Goal: Find specific page/section: Find specific page/section

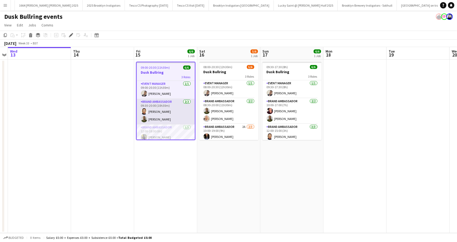
scroll to position [18, 0]
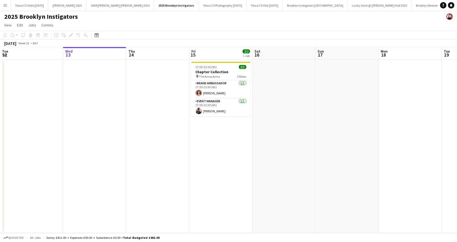
click at [157, 23] on app-page-menu "View Day view expanded Day view collapsed Month view Date picker Jump to [DATE]…" at bounding box center [228, 26] width 457 height 10
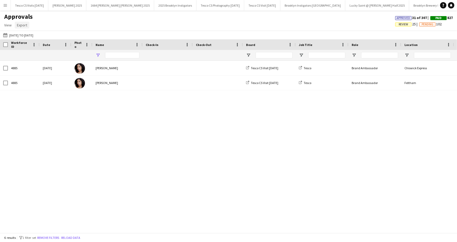
type input "*******"
